Goal: Navigation & Orientation: Find specific page/section

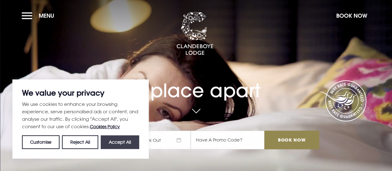
click at [129, 144] on button "Accept All" at bounding box center [120, 142] width 38 height 14
checkbox input "true"
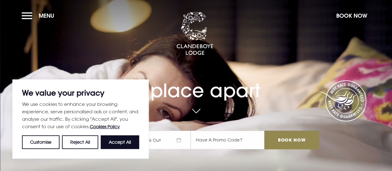
checkbox input "true"
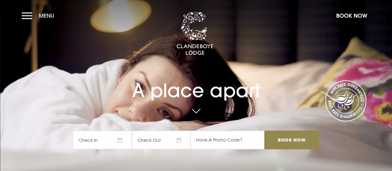
click at [50, 16] on span "Menu" at bounding box center [47, 15] width 16 height 7
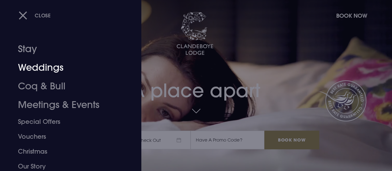
click at [33, 72] on link "Weddings" at bounding box center [66, 67] width 97 height 19
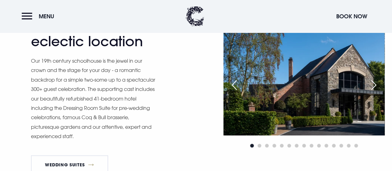
scroll to position [428, 0]
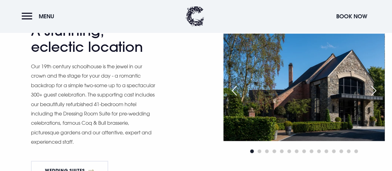
click at [378, 97] on div "Next slide" at bounding box center [374, 91] width 16 height 14
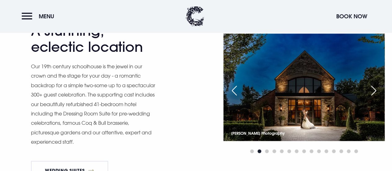
click at [378, 97] on div "Next slide" at bounding box center [374, 91] width 16 height 14
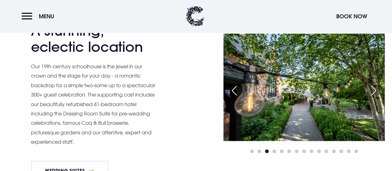
click at [378, 97] on div "Next slide" at bounding box center [374, 91] width 16 height 14
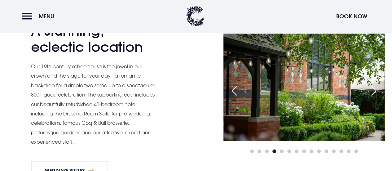
click at [378, 97] on div "Next slide" at bounding box center [374, 91] width 16 height 14
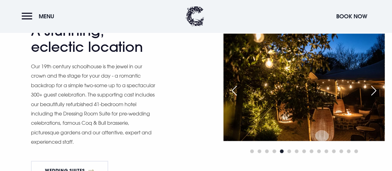
click at [378, 97] on div "Next slide" at bounding box center [374, 91] width 16 height 14
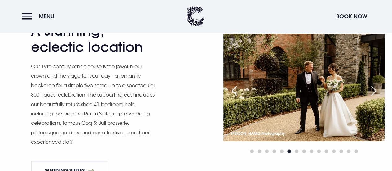
click at [378, 97] on div "Next slide" at bounding box center [374, 91] width 16 height 14
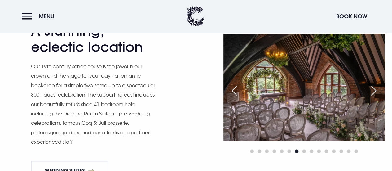
click at [378, 97] on div "Next slide" at bounding box center [374, 91] width 16 height 14
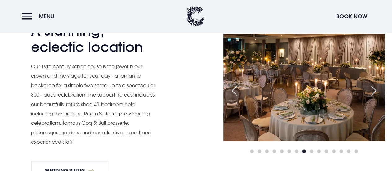
click at [378, 97] on div "Next slide" at bounding box center [374, 91] width 16 height 14
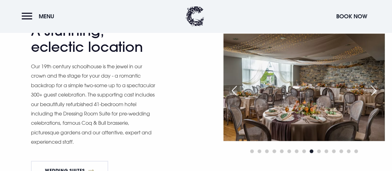
click at [378, 97] on div "Next slide" at bounding box center [374, 91] width 16 height 14
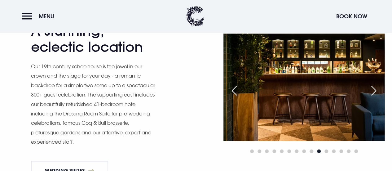
click at [378, 97] on div "Next slide" at bounding box center [374, 91] width 16 height 14
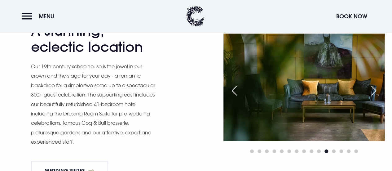
click at [378, 97] on div "Next slide" at bounding box center [374, 91] width 16 height 14
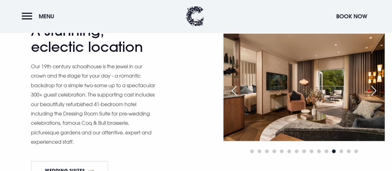
click at [378, 97] on div "Next slide" at bounding box center [374, 91] width 16 height 14
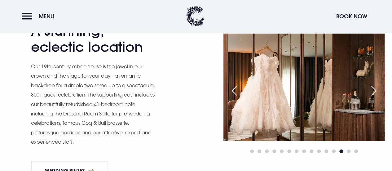
click at [378, 97] on div "Next slide" at bounding box center [374, 91] width 16 height 14
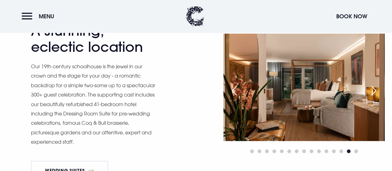
click at [378, 97] on div "Next slide" at bounding box center [374, 91] width 16 height 14
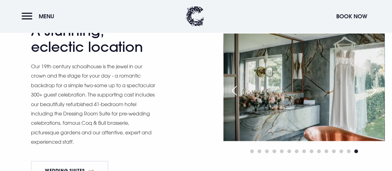
click at [378, 97] on div "Next slide" at bounding box center [374, 91] width 16 height 14
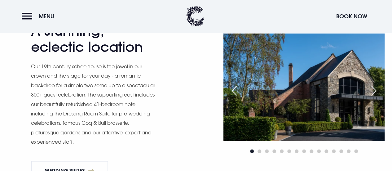
click at [378, 97] on div "Next slide" at bounding box center [374, 91] width 16 height 14
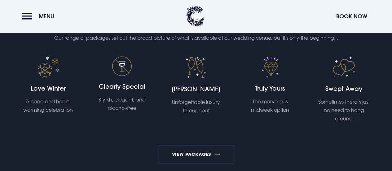
scroll to position [1098, 0]
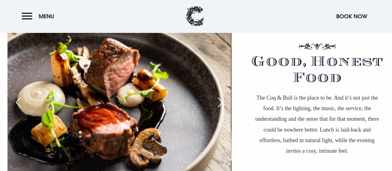
scroll to position [361, 0]
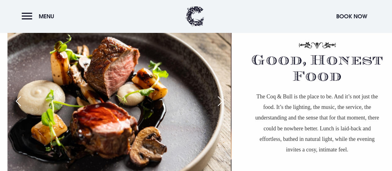
click at [221, 104] on div "Next slide" at bounding box center [221, 101] width 16 height 14
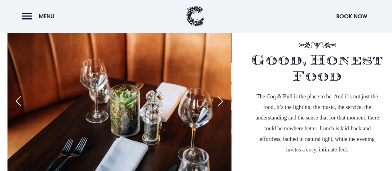
click at [221, 104] on div "Next slide" at bounding box center [221, 101] width 16 height 14
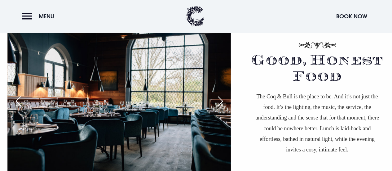
click at [221, 104] on div "Next slide" at bounding box center [221, 101] width 16 height 14
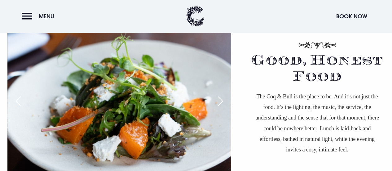
click at [18, 99] on div "Previous slide" at bounding box center [19, 101] width 16 height 14
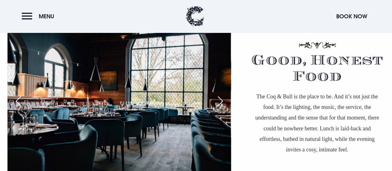
click at [223, 101] on div "Next slide" at bounding box center [221, 101] width 16 height 14
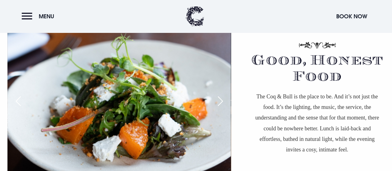
click at [223, 101] on div "Next slide" at bounding box center [221, 101] width 16 height 14
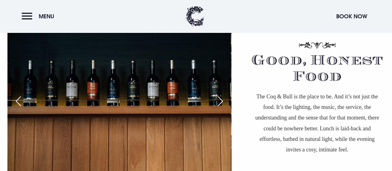
click at [223, 101] on div "Next slide" at bounding box center [221, 101] width 16 height 14
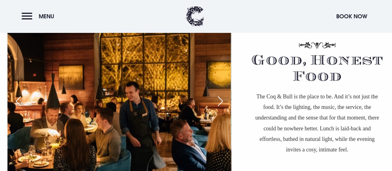
click at [223, 101] on div "Next slide" at bounding box center [221, 101] width 16 height 14
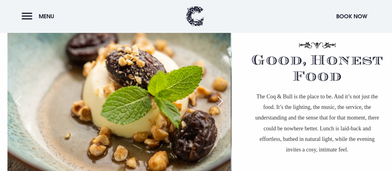
click at [223, 101] on div "Next slide" at bounding box center [221, 101] width 16 height 14
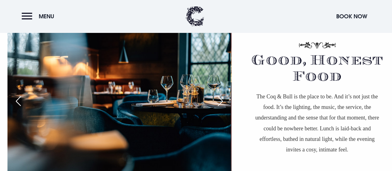
click at [223, 101] on div "Next slide" at bounding box center [221, 101] width 16 height 14
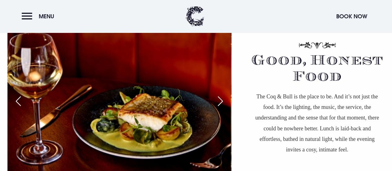
click at [223, 101] on div "Next slide" at bounding box center [221, 101] width 16 height 14
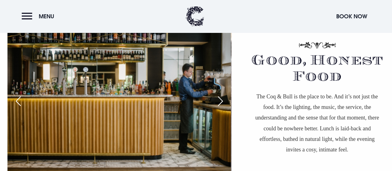
click at [223, 101] on div "Next slide" at bounding box center [221, 101] width 16 height 14
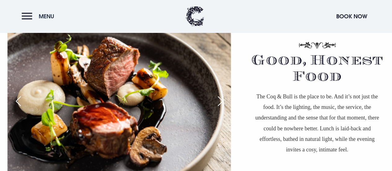
click at [42, 16] on span "Menu" at bounding box center [47, 16] width 16 height 7
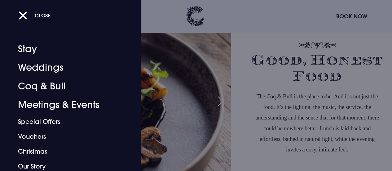
click at [232, 91] on div at bounding box center [196, 85] width 392 height 171
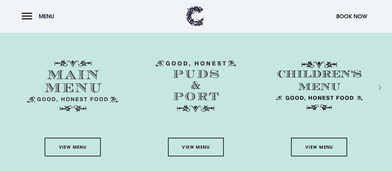
scroll to position [840, 0]
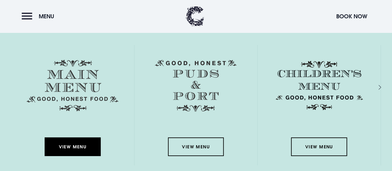
click at [80, 145] on link "View Menu" at bounding box center [73, 146] width 56 height 19
